Goal: Information Seeking & Learning: Learn about a topic

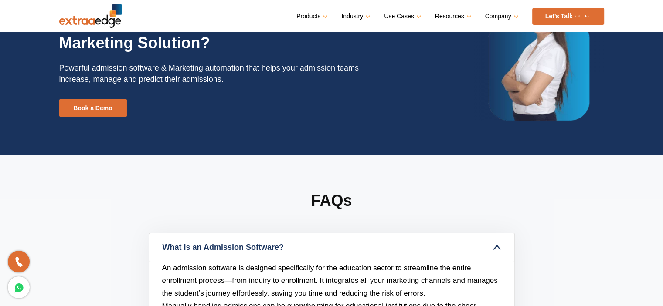
scroll to position [3051, 0]
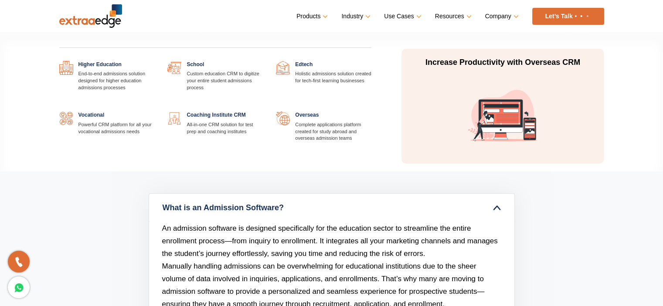
click at [154, 61] on link at bounding box center [154, 61] width 0 height 0
click at [263, 61] on link at bounding box center [263, 61] width 0 height 0
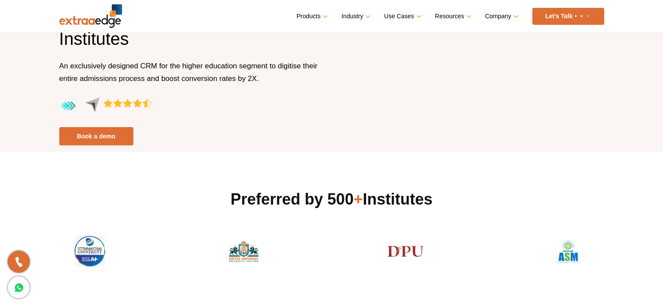
scroll to position [87, 0]
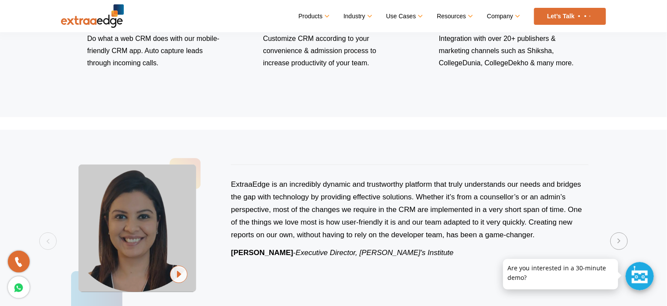
scroll to position [2049, 0]
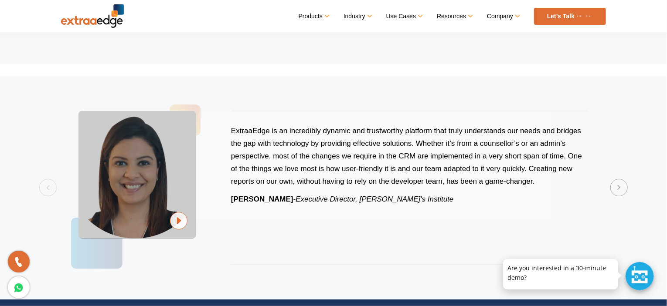
click at [42, 189] on section "Previous ExtraaEdge is an incredibly dynamic and trustworthy platform that trul…" at bounding box center [333, 188] width 667 height 224
click at [615, 186] on button "Next" at bounding box center [618, 187] width 17 height 17
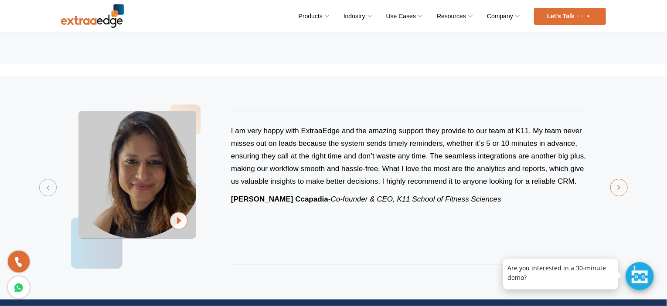
click at [615, 186] on button "Next" at bounding box center [618, 187] width 17 height 17
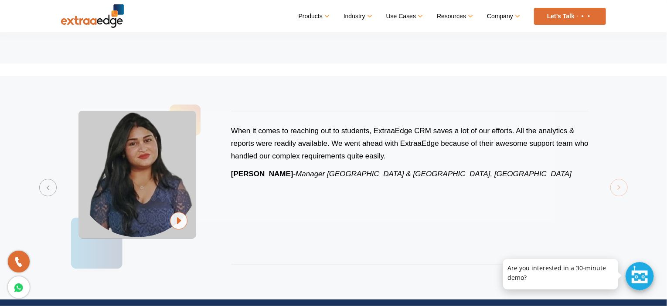
click at [615, 186] on section "Previous ExtraaEdge is an incredibly dynamic and trustworthy platform that trul…" at bounding box center [333, 188] width 667 height 224
click at [619, 187] on section "Previous ExtraaEdge is an incredibly dynamic and trustworthy platform that trul…" at bounding box center [333, 188] width 667 height 224
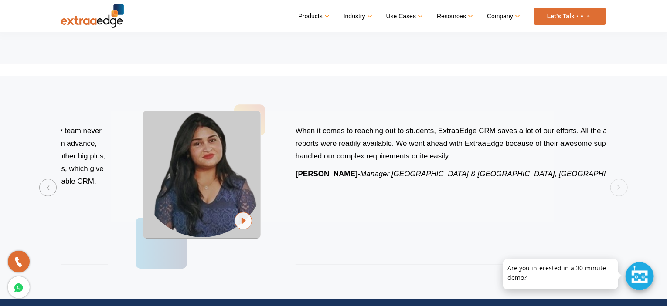
drag, startPoint x: 380, startPoint y: 175, endPoint x: 453, endPoint y: 170, distance: 73.0
click at [453, 170] on icon "Manager [GEOGRAPHIC_DATA] & [GEOGRAPHIC_DATA], [GEOGRAPHIC_DATA]" at bounding box center [498, 174] width 276 height 8
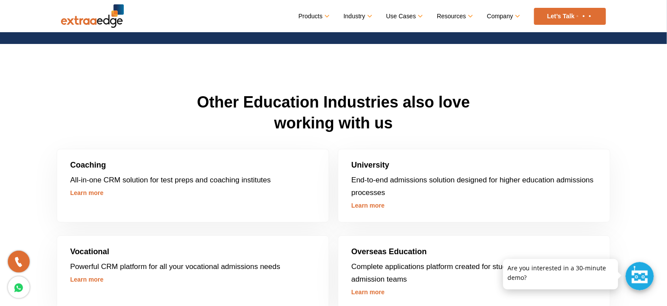
scroll to position [2528, 0]
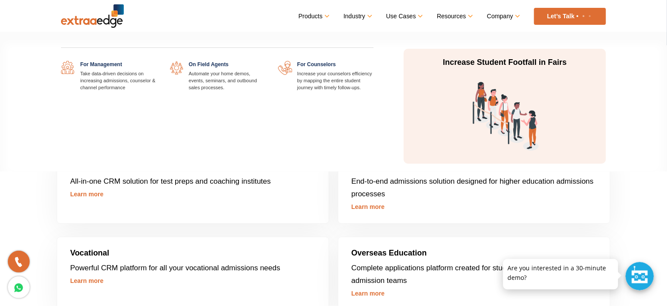
click at [156, 61] on link at bounding box center [156, 61] width 0 height 0
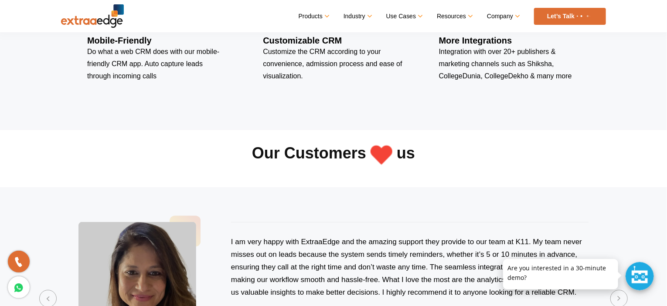
scroll to position [1743, 0]
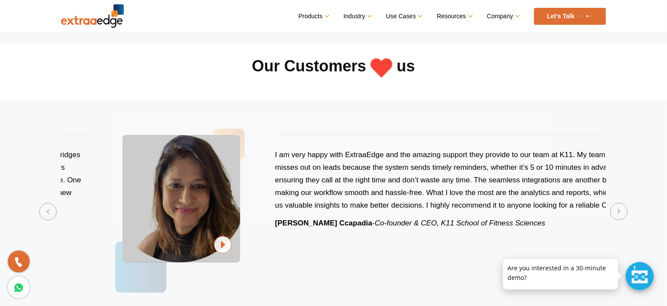
drag, startPoint x: 260, startPoint y: 224, endPoint x: 304, endPoint y: 221, distance: 44.1
click at [304, 221] on strong "[PERSON_NAME] Ccapadia" at bounding box center [323, 223] width 97 height 8
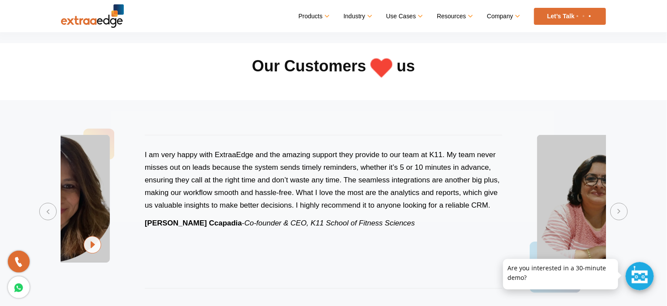
drag, startPoint x: 428, startPoint y: 195, endPoint x: 285, endPoint y: 202, distance: 143.6
click at [285, 202] on p "I am very happy with ExtraaEdge and the amazing support they provide to our tea…" at bounding box center [323, 180] width 357 height 63
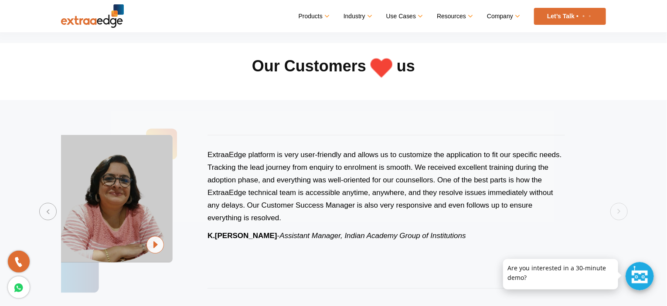
drag, startPoint x: 468, startPoint y: 183, endPoint x: 251, endPoint y: 197, distance: 216.6
click at [317, 203] on p "ExtraaEdge platform is very user-friendly and allows us to customize the applic…" at bounding box center [385, 187] width 357 height 76
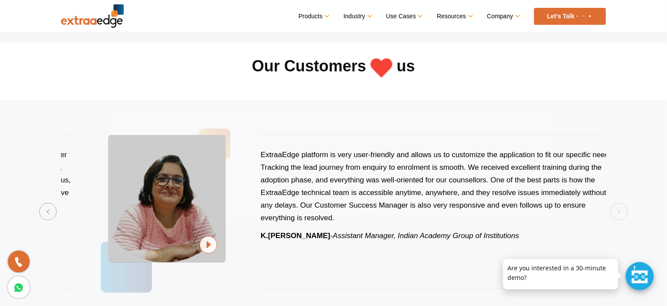
drag, startPoint x: 246, startPoint y: 197, endPoint x: 512, endPoint y: 191, distance: 266.4
click at [410, 198] on p "ExtraaEdge platform is very user-friendly and allows us to customize the applic…" at bounding box center [439, 187] width 357 height 76
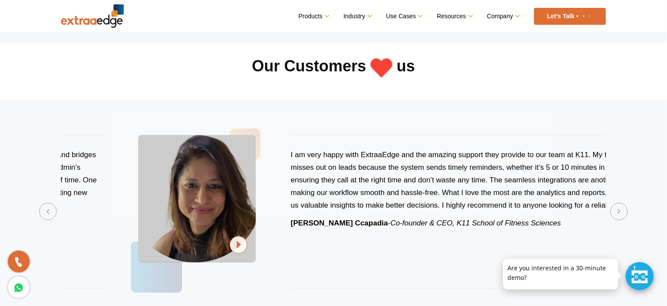
drag, startPoint x: 288, startPoint y: 233, endPoint x: 467, endPoint y: 221, distance: 179.1
click at [459, 223] on div "I am very happy with ExtraaEdge and the amazing support they provide to our tea…" at bounding box center [469, 212] width 357 height 154
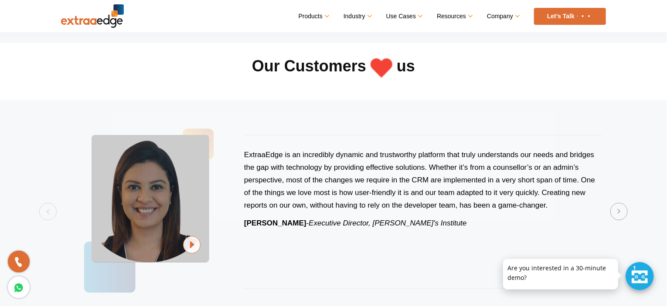
drag, startPoint x: 258, startPoint y: 207, endPoint x: 554, endPoint y: 203, distance: 295.6
click at [516, 207] on p "ExtraaEdge is an incredibly dynamic and trustworthy platform that truly underst…" at bounding box center [422, 180] width 357 height 63
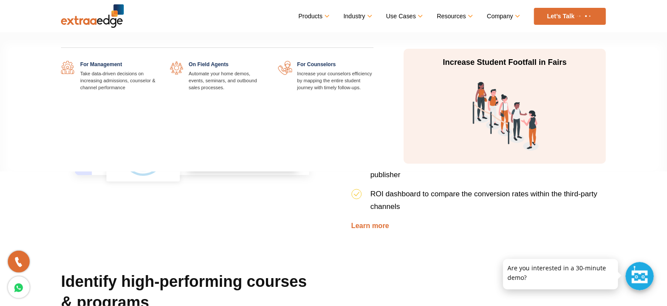
scroll to position [697, 0]
